Goal: Information Seeking & Learning: Check status

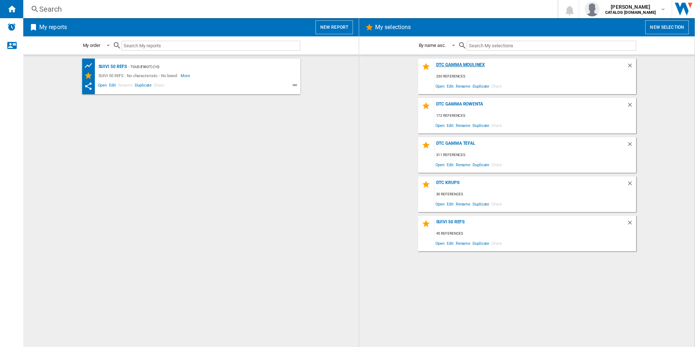
click at [459, 66] on div "DTC GAMMA MOULINEX" at bounding box center [530, 67] width 192 height 10
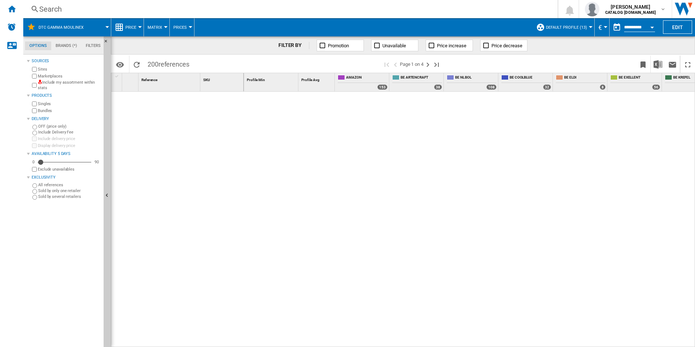
click at [95, 10] on div "Search" at bounding box center [289, 9] width 500 height 10
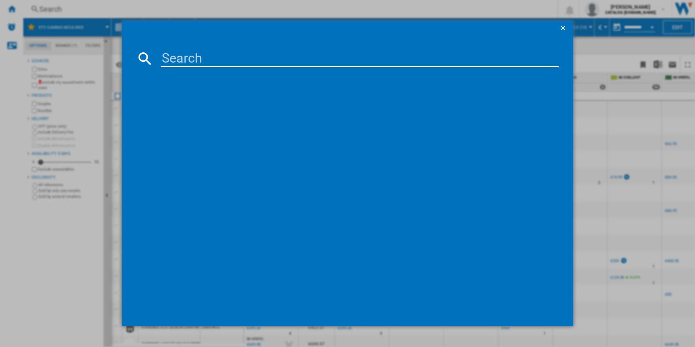
click at [205, 59] on input at bounding box center [360, 58] width 398 height 17
paste input "EZ905D20"
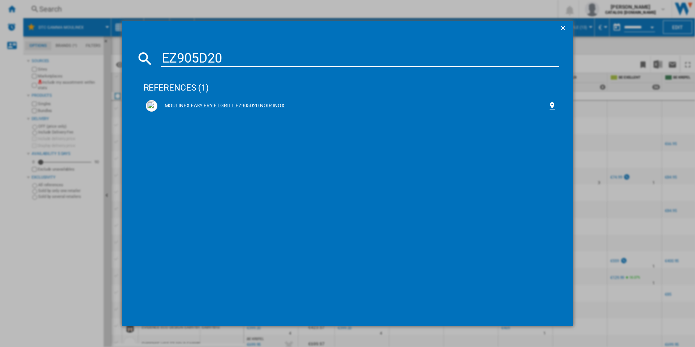
type input "EZ905D20"
click at [187, 107] on div "MOULINEX EASY FRY ET GRILL EZ905D20 NOIR INOX" at bounding box center [352, 105] width 391 height 7
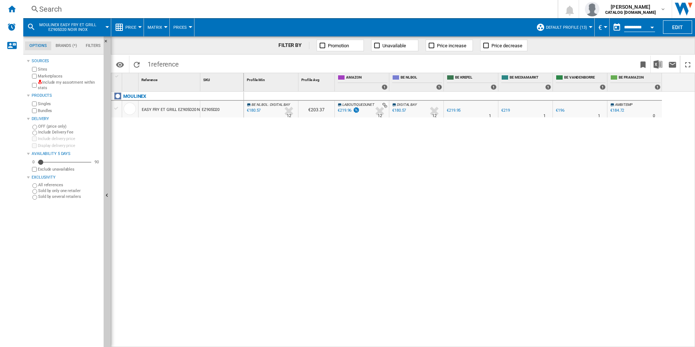
click at [556, 31] on button "Default profile (13)" at bounding box center [568, 27] width 45 height 18
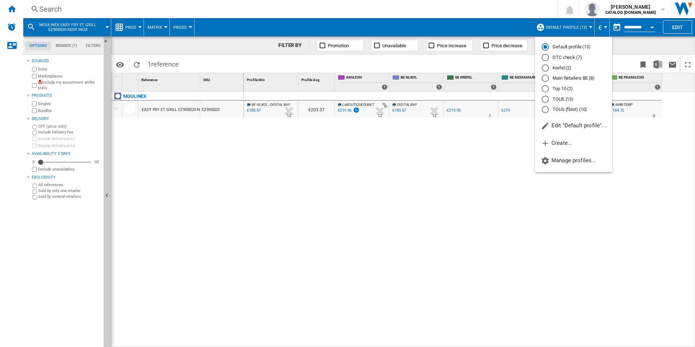
click at [561, 58] on md-radio-button "DTC check (7)" at bounding box center [574, 57] width 64 height 7
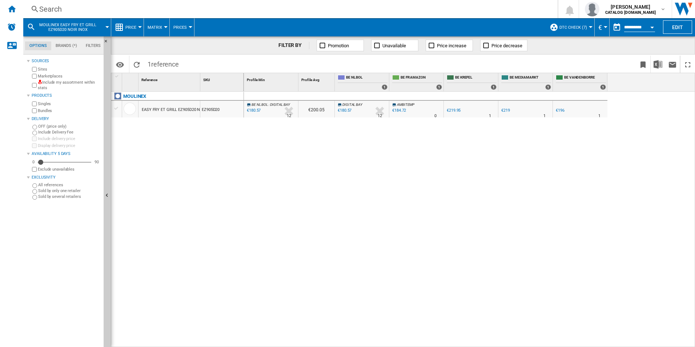
click at [70, 3] on div "Search Search 0 jason sijssens CATALOG SEB.BE CATALOG SEB.BE My settings Logout" at bounding box center [359, 9] width 672 height 18
click at [70, 9] on div "Search" at bounding box center [289, 9] width 500 height 10
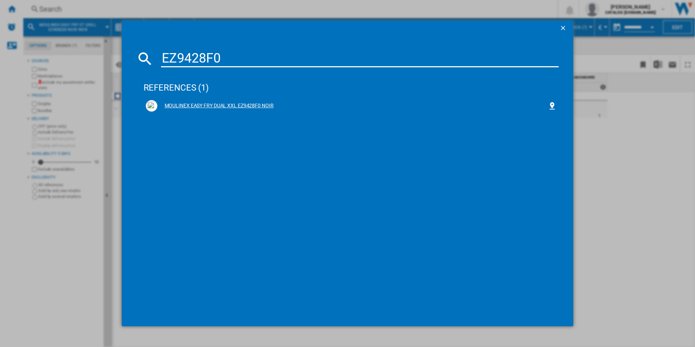
type input "EZ9428F0"
click at [189, 105] on div "MOULINEX EASY FRY DUAL XXL EZ9428F0 NOIR" at bounding box center [352, 105] width 391 height 7
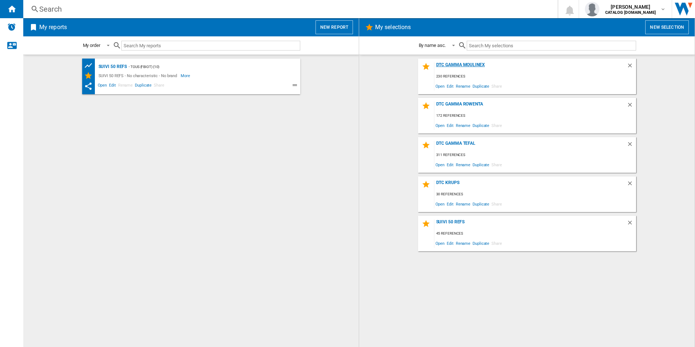
click at [470, 66] on div "DTC GAMMA MOULINEX" at bounding box center [530, 67] width 192 height 10
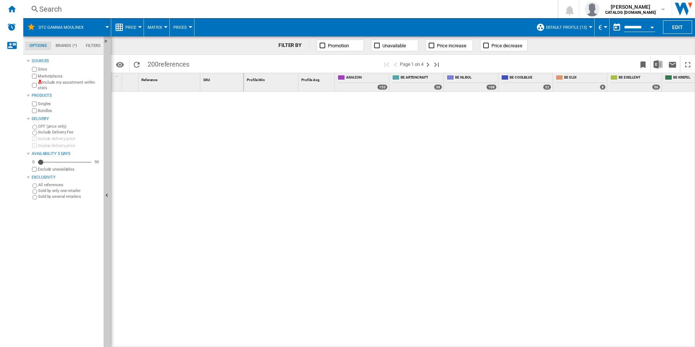
click at [67, 7] on div "Search" at bounding box center [289, 9] width 500 height 10
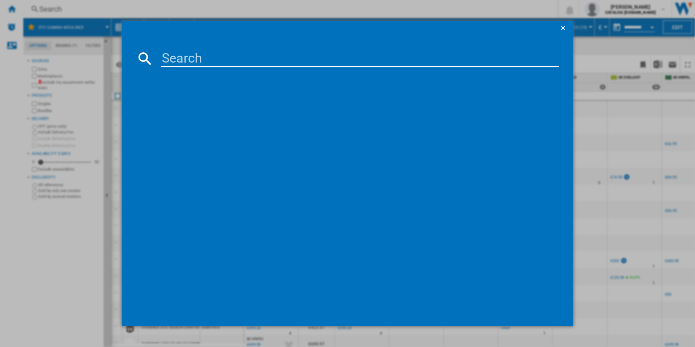
click at [192, 59] on input at bounding box center [360, 58] width 398 height 17
paste input "EZ9428F0"
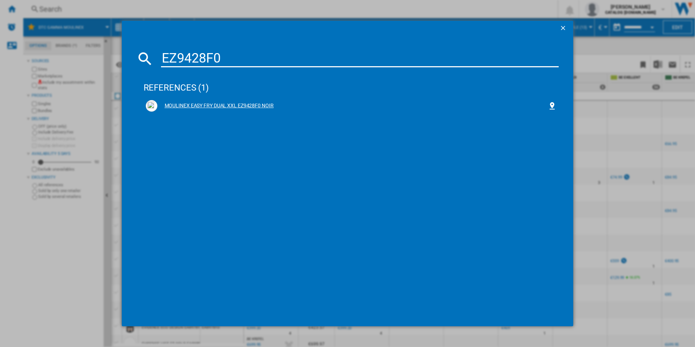
type input "EZ9428F0"
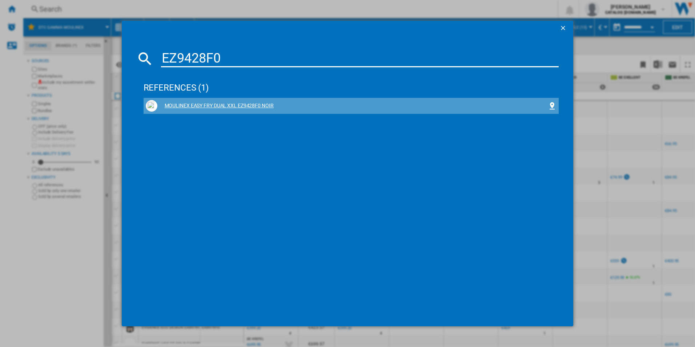
click at [183, 104] on div "MOULINEX EASY FRY DUAL XXL EZ9428F0 NOIR" at bounding box center [352, 105] width 391 height 7
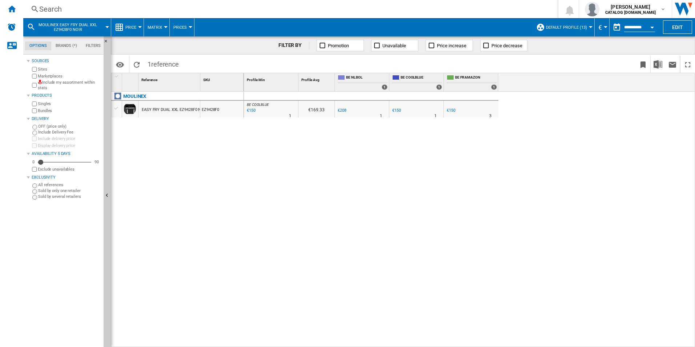
click at [558, 28] on span "Default profile (13)" at bounding box center [566, 27] width 41 height 5
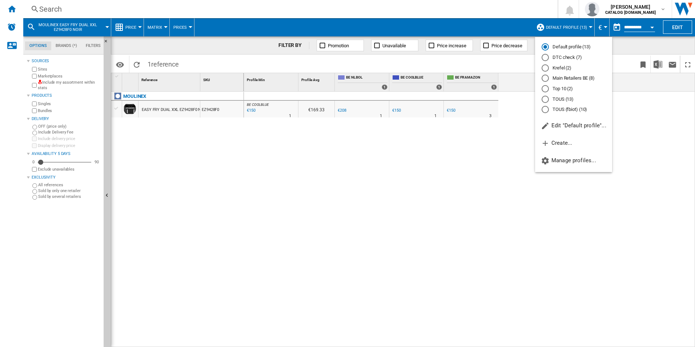
click at [558, 57] on md-radio-button "DTC check (7)" at bounding box center [574, 57] width 64 height 7
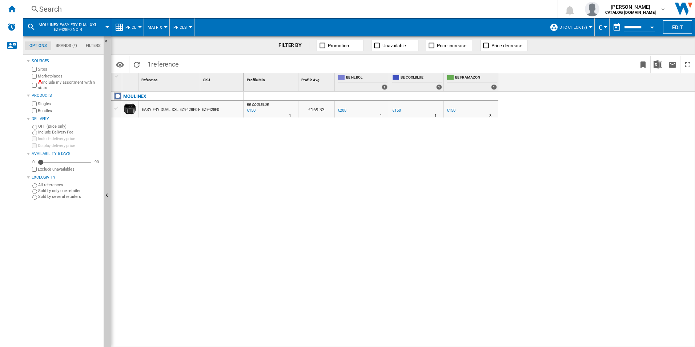
click at [60, 7] on div "Search" at bounding box center [289, 9] width 500 height 10
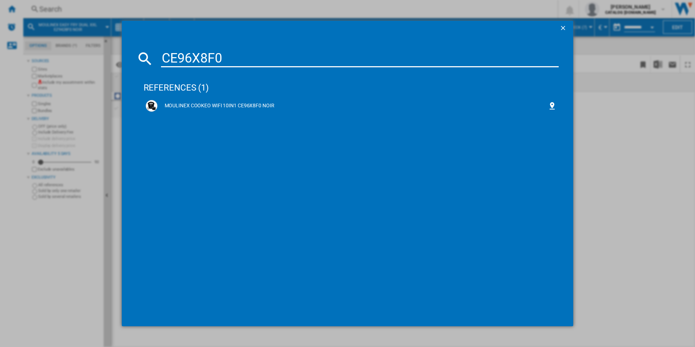
type input "CE96X8F0"
click at [180, 104] on div "MOULINEX COOKEO WIFI 10IN1 CE96X8F0 NOIR" at bounding box center [352, 105] width 391 height 7
